Goal: Information Seeking & Learning: Understand process/instructions

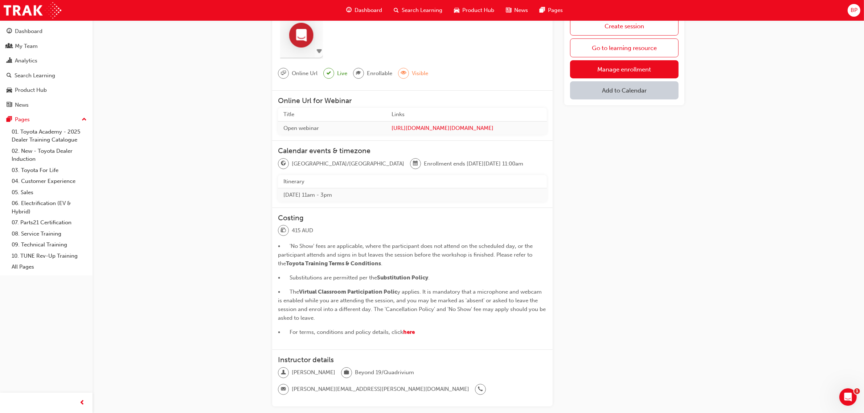
scroll to position [166, 0]
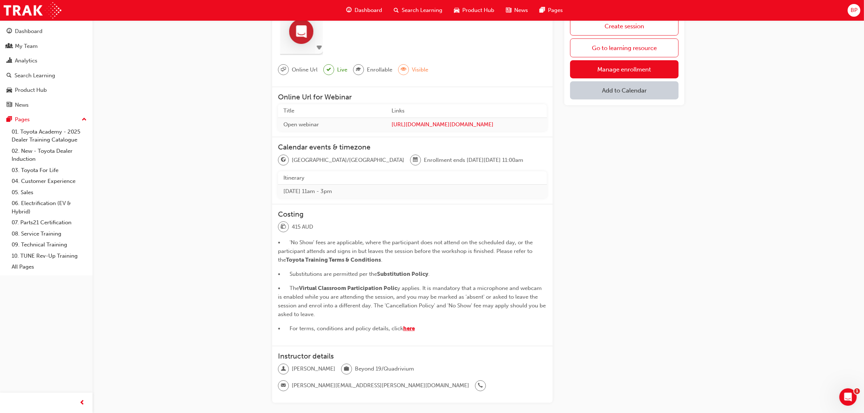
click at [411, 326] on span "here" at bounding box center [409, 328] width 12 height 7
